Goal: Task Accomplishment & Management: Use online tool/utility

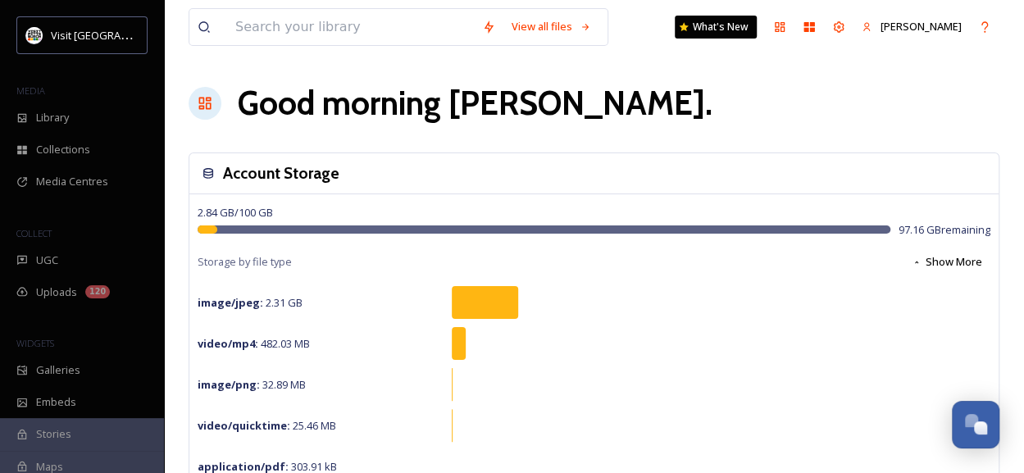
scroll to position [155, 0]
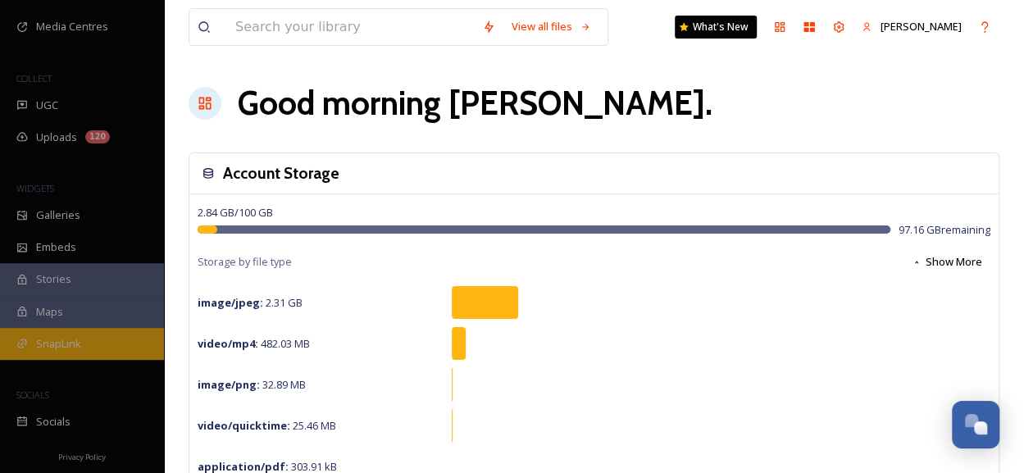
click at [81, 337] on div "SnapLink" at bounding box center [82, 344] width 164 height 32
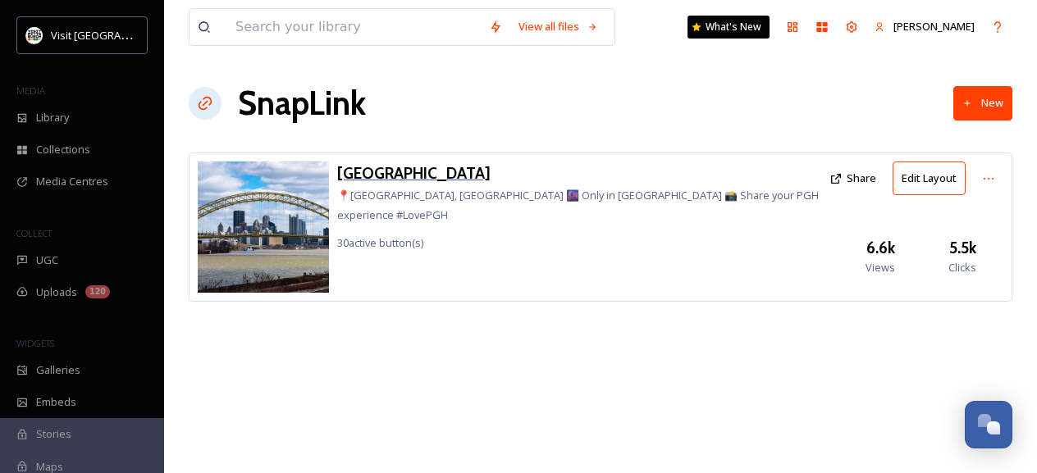
click at [367, 171] on h3 "[GEOGRAPHIC_DATA]" at bounding box center [579, 174] width 484 height 24
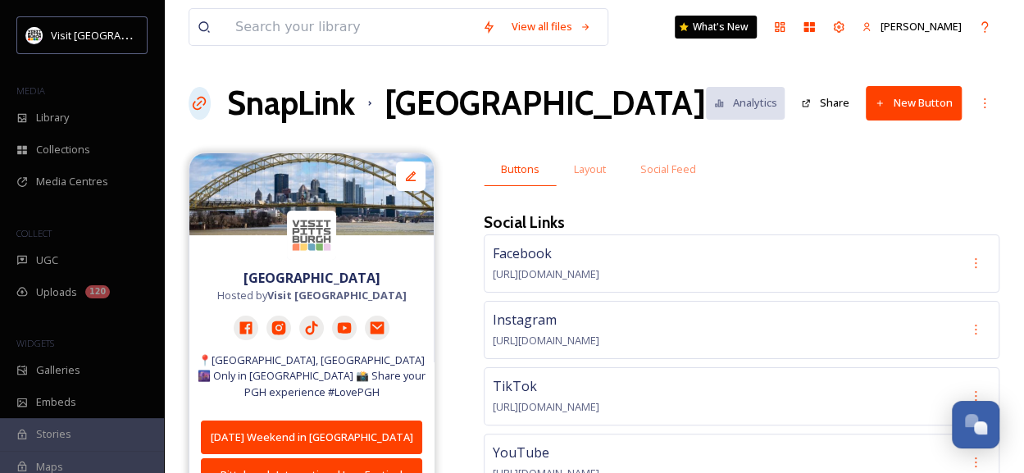
click at [899, 97] on button "New Button" at bounding box center [914, 103] width 96 height 34
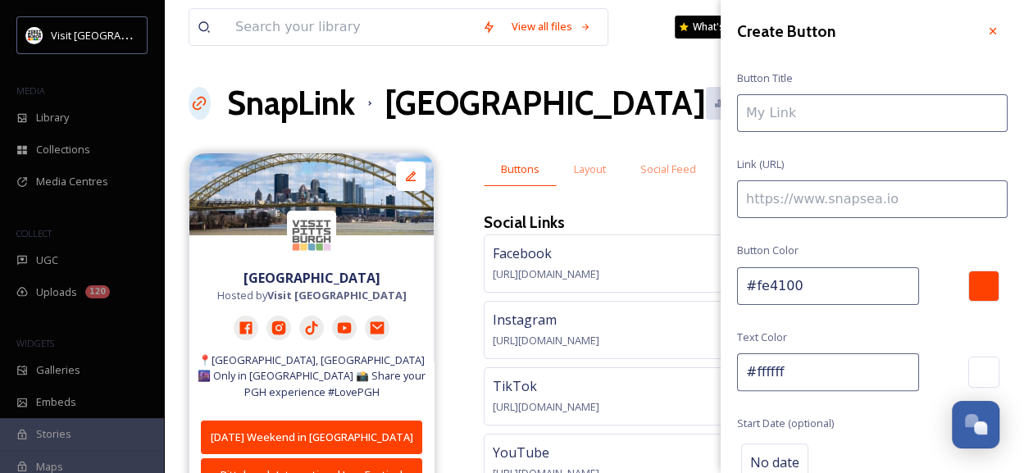
click at [845, 112] on input at bounding box center [872, 113] width 271 height 38
paste input "[URL][DOMAIN_NAME]"
type input "[URL][DOMAIN_NAME]"
click at [987, 27] on icon at bounding box center [993, 31] width 13 height 13
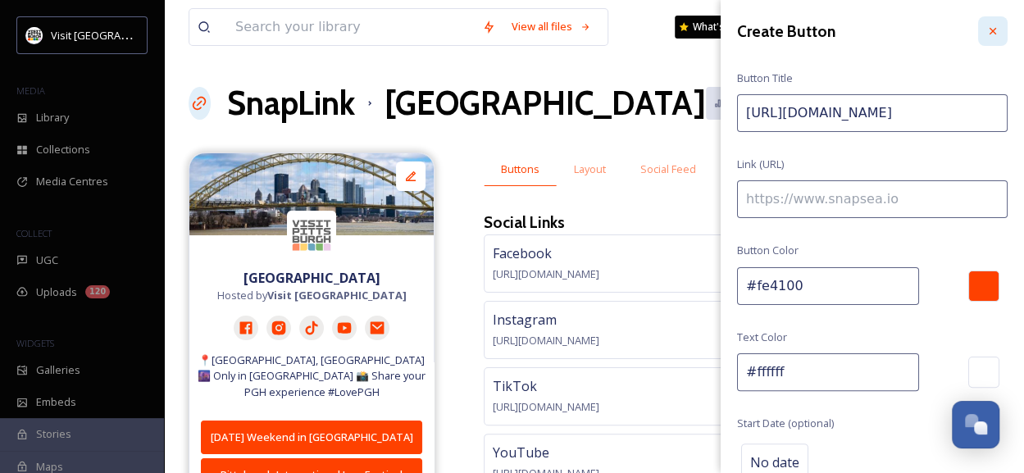
scroll to position [0, 0]
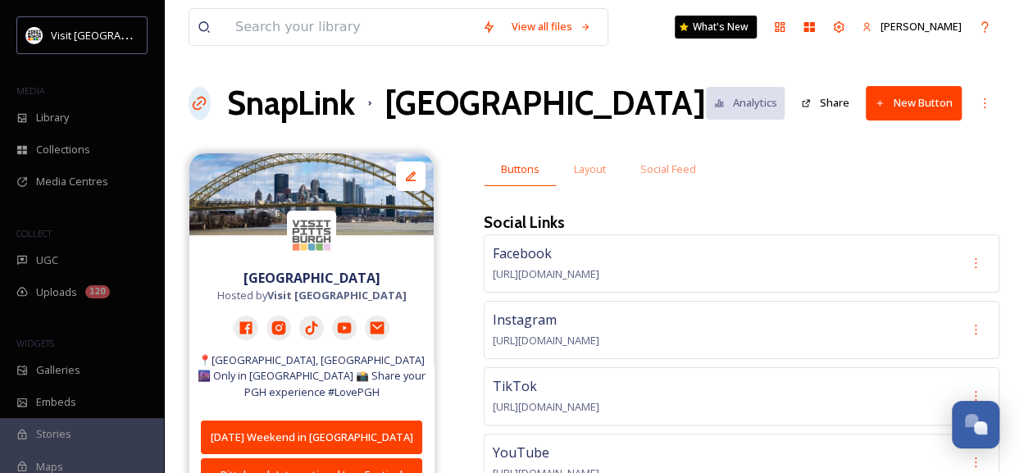
click at [892, 104] on button "New Button" at bounding box center [914, 103] width 96 height 34
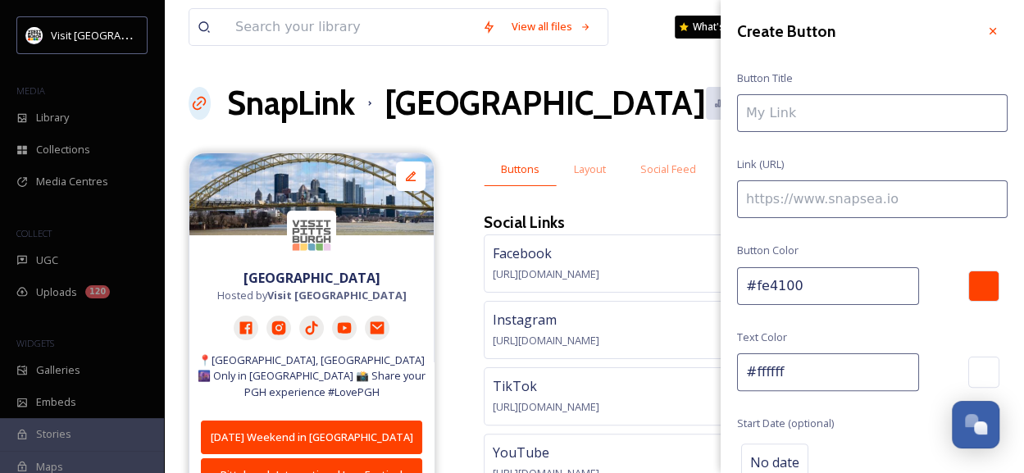
click at [866, 86] on button "New Button" at bounding box center [914, 103] width 96 height 34
click at [892, 104] on input at bounding box center [872, 113] width 271 height 38
type input "Date Night Ideas in [GEOGRAPHIC_DATA]"
click at [813, 209] on input at bounding box center [872, 199] width 271 height 38
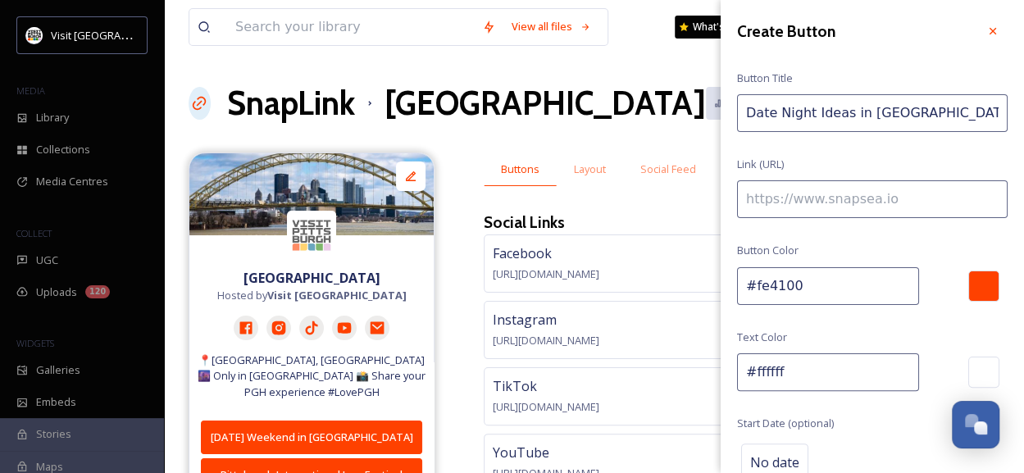
paste input "[URL][DOMAIN_NAME]"
type input "[URL][DOMAIN_NAME]"
click at [930, 124] on input "Date Night Ideas in [GEOGRAPHIC_DATA]" at bounding box center [872, 113] width 271 height 38
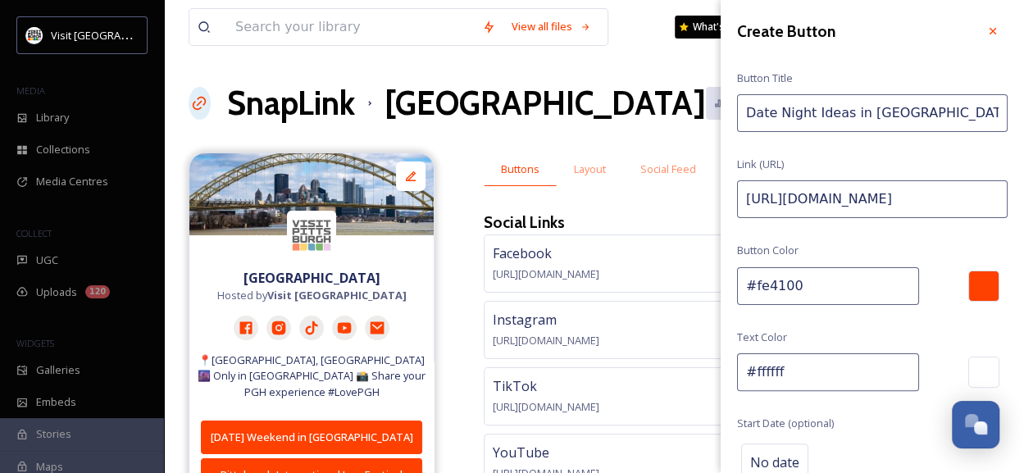
type input "Date Night Ideas in [GEOGRAPHIC_DATA]"
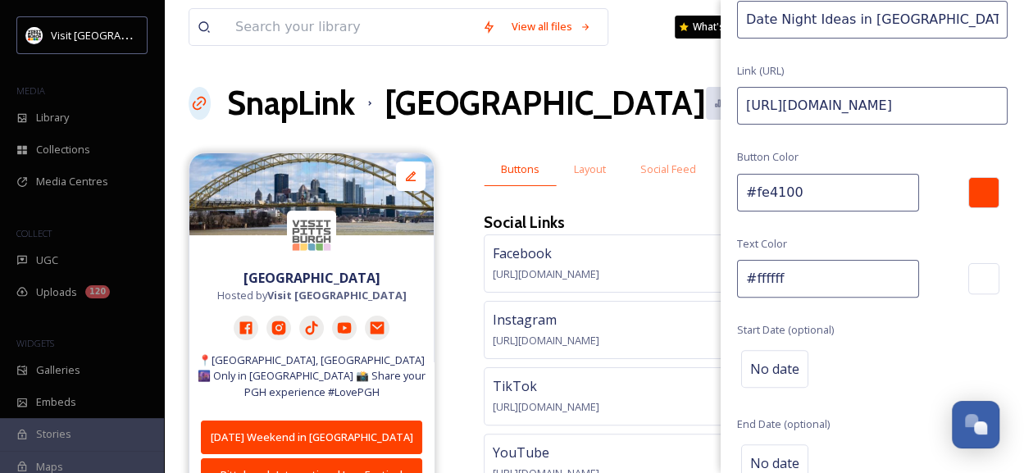
scroll to position [95, 0]
click at [819, 186] on input "#fe4100" at bounding box center [828, 191] width 182 height 38
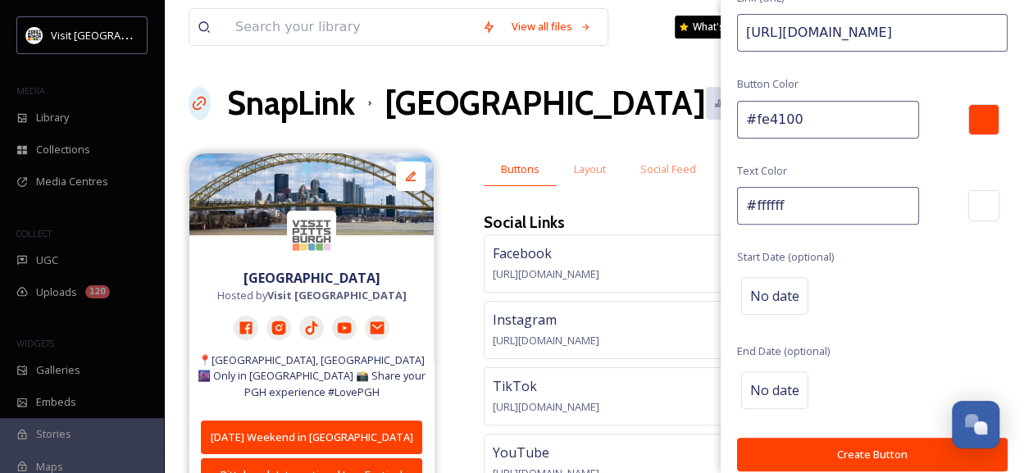
click at [803, 201] on input "#ffffff" at bounding box center [828, 206] width 182 height 38
click at [784, 293] on span "No date" at bounding box center [775, 296] width 49 height 20
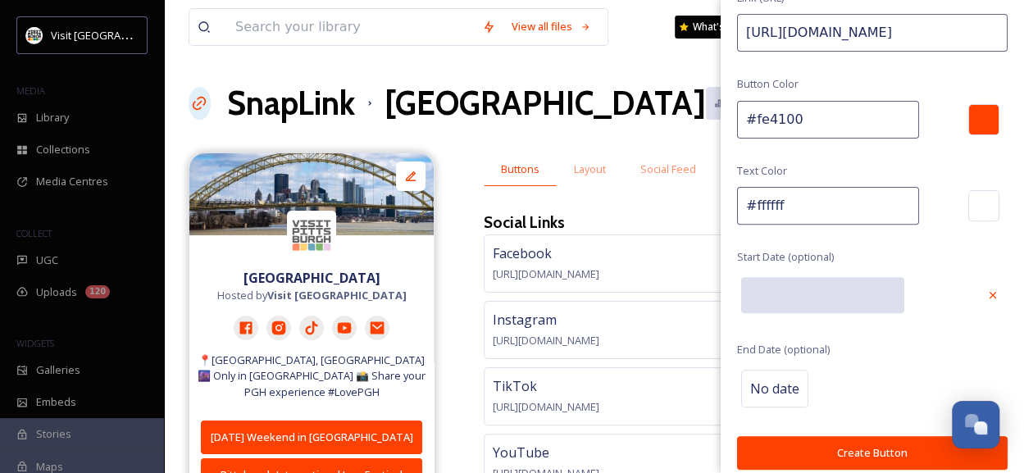
click at [784, 293] on input "text" at bounding box center [823, 295] width 163 height 36
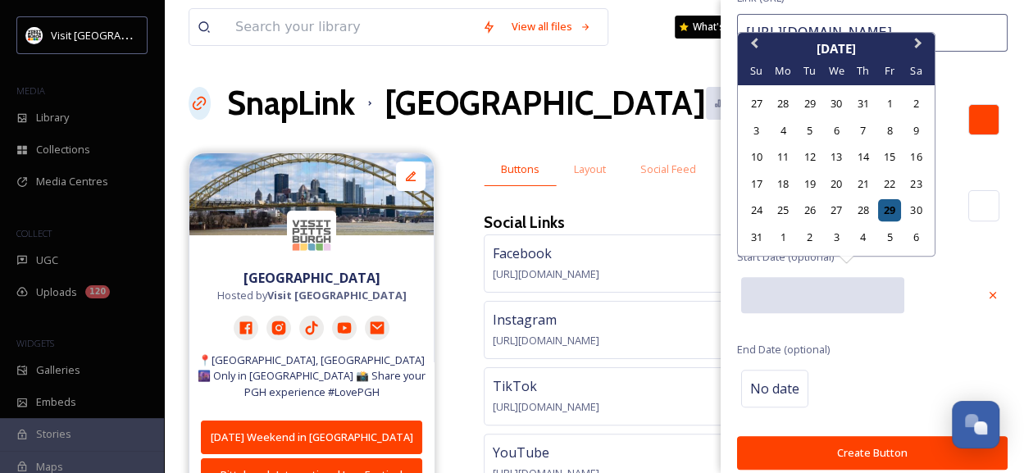
click at [884, 209] on div "29" at bounding box center [889, 210] width 22 height 22
type input "[DATE]"
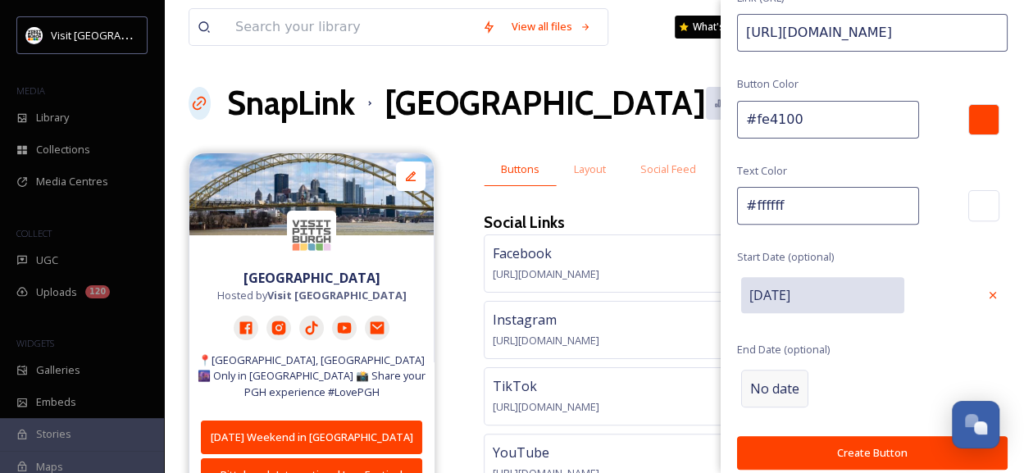
click at [755, 388] on span "No date" at bounding box center [775, 389] width 49 height 20
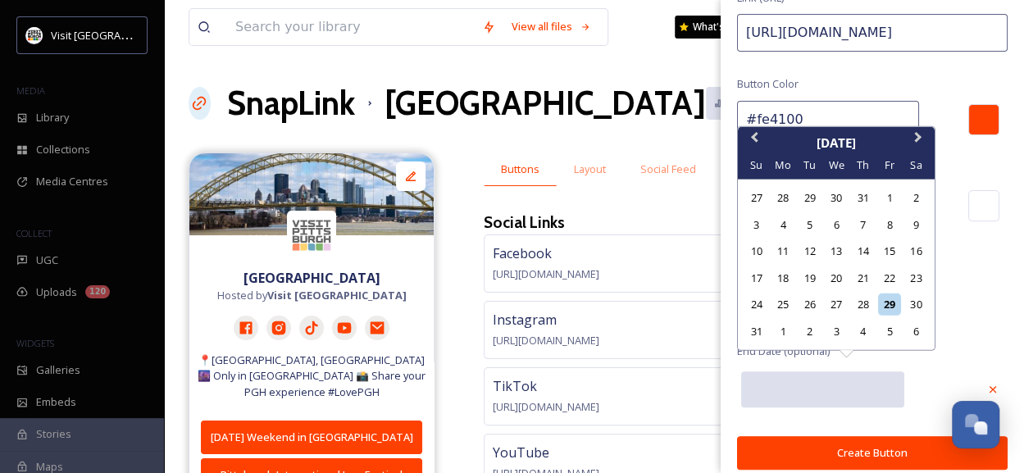
click at [755, 388] on input "text" at bounding box center [823, 390] width 163 height 36
click at [784, 335] on div "1" at bounding box center [784, 331] width 22 height 22
type input "[DATE]"
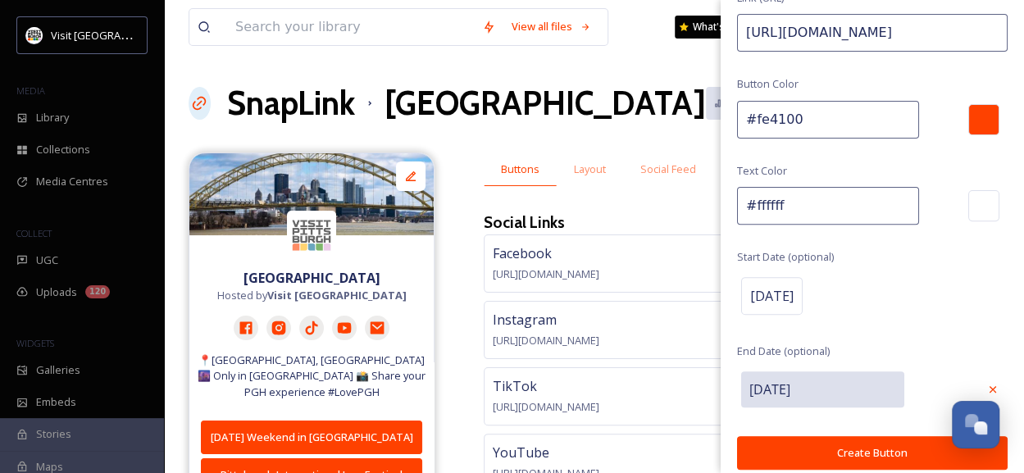
click at [816, 444] on button "Create Button" at bounding box center [872, 453] width 271 height 34
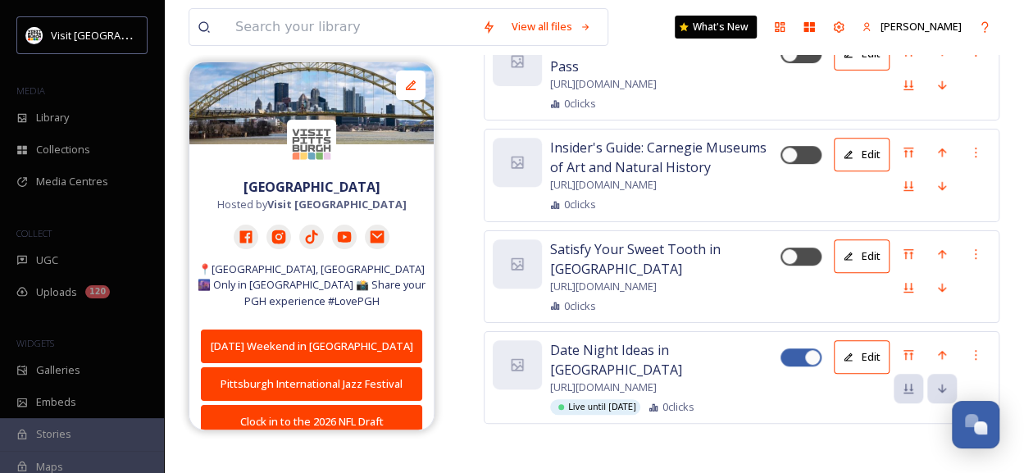
scroll to position [6927, 0]
click at [909, 360] on icon at bounding box center [908, 355] width 13 height 13
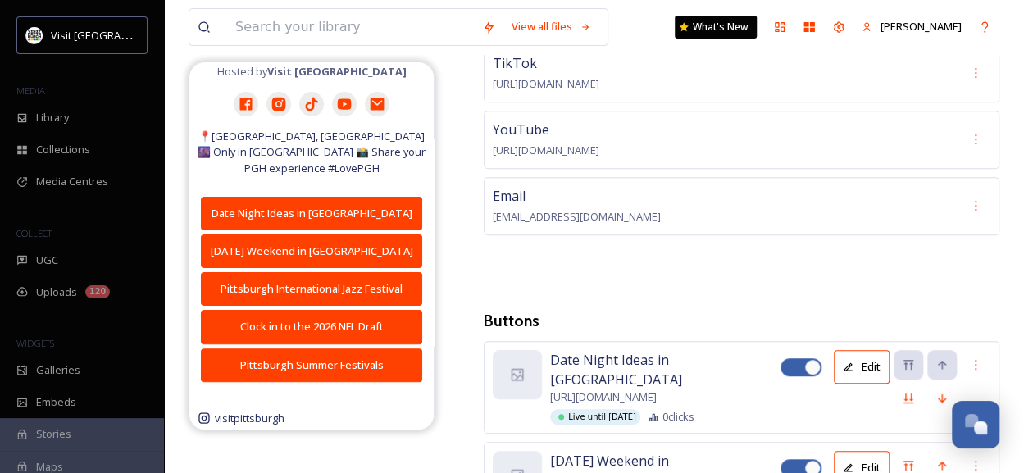
scroll to position [147, 0]
